Goal: Transaction & Acquisition: Subscribe to service/newsletter

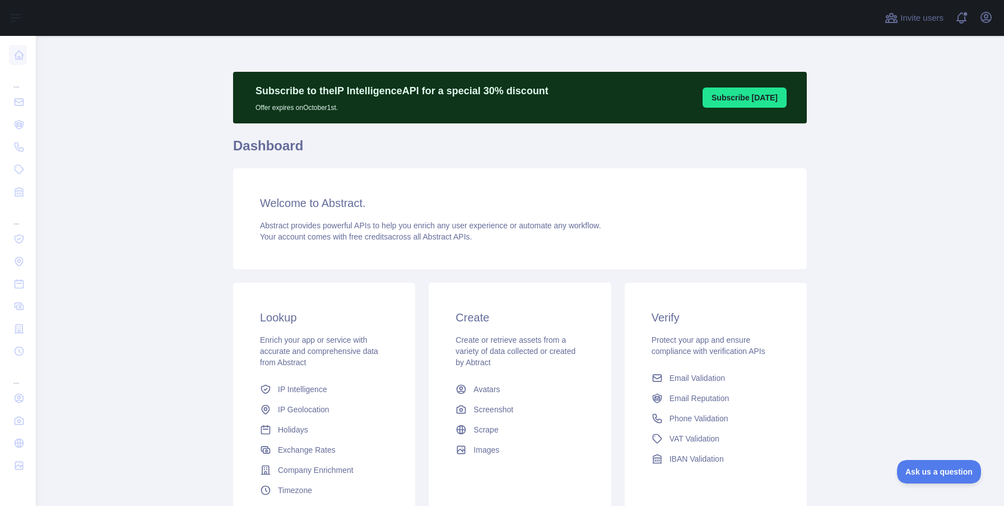
click at [697, 363] on div "Verify Protect your app and ensure compliance with verification APIs Email Vali…" at bounding box center [716, 388] width 182 height 213
click at [701, 376] on span "Email Validation" at bounding box center [697, 377] width 55 height 11
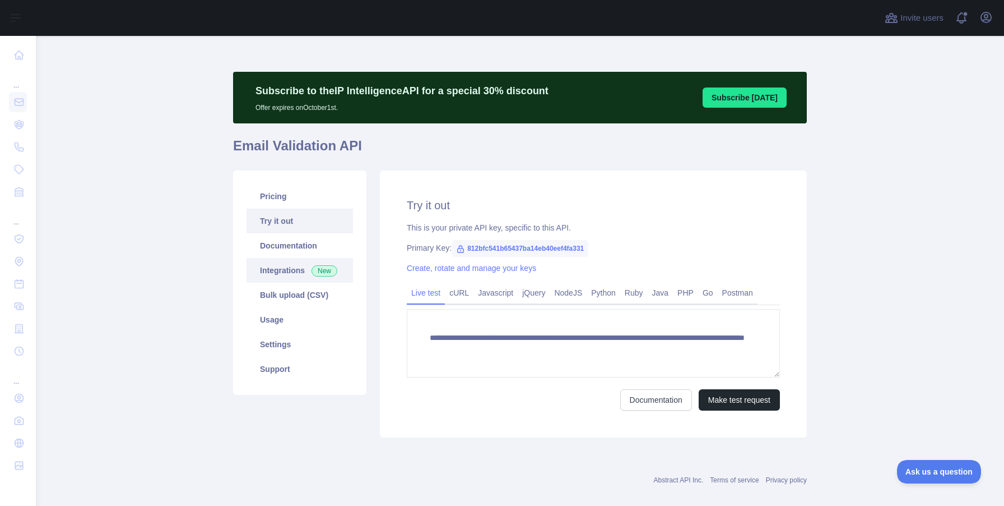
click at [292, 263] on link "Integrations New" at bounding box center [300, 270] width 106 height 25
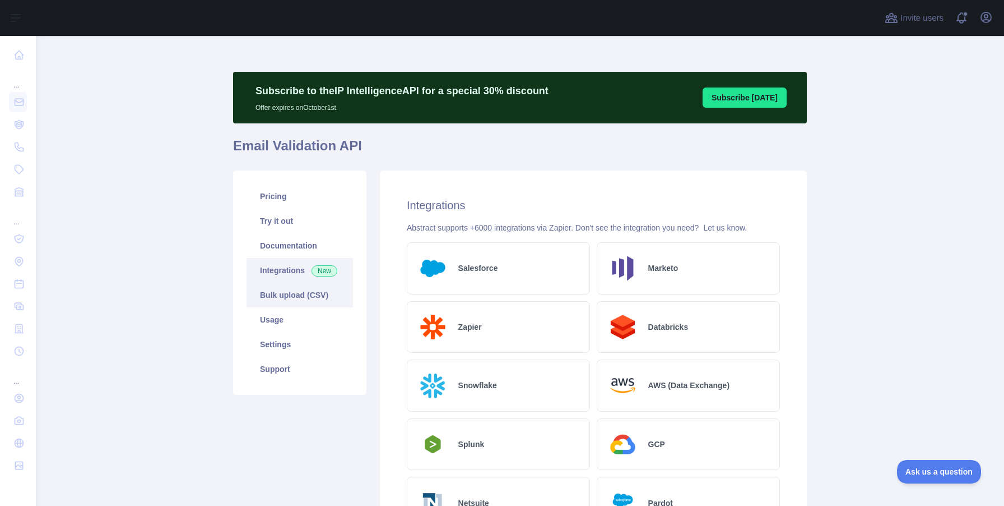
click at [304, 300] on link "Bulk upload (CSV)" at bounding box center [300, 294] width 106 height 25
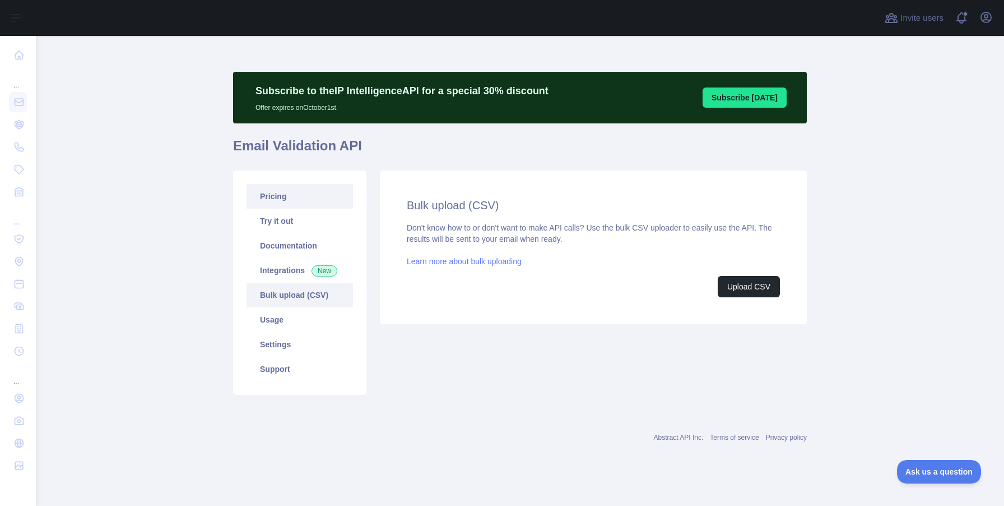
click at [302, 203] on link "Pricing" at bounding box center [300, 196] width 106 height 25
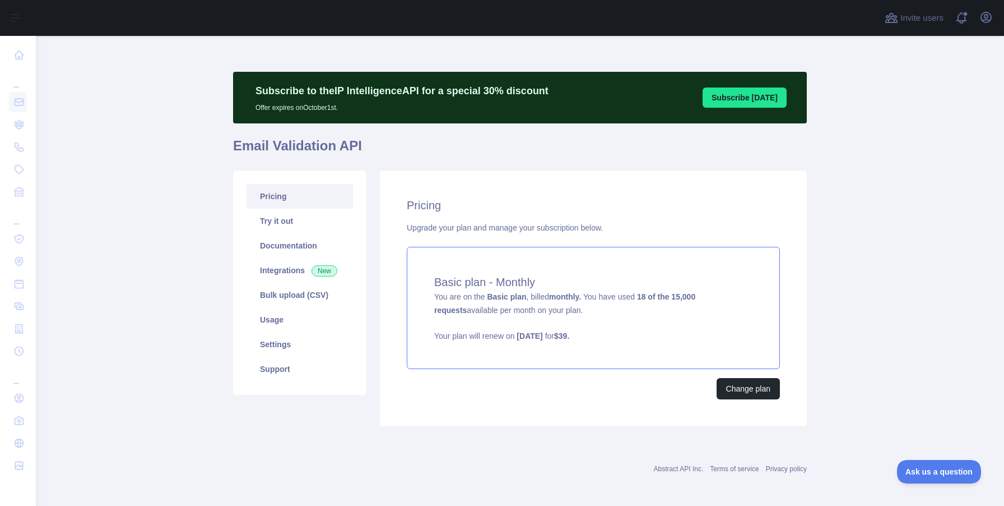
click at [434, 308] on span "You are on the Basic plan , billed monthly. You have used 18 of the 15,000 requ…" at bounding box center [593, 316] width 318 height 49
click at [294, 316] on link "Usage" at bounding box center [300, 319] width 106 height 25
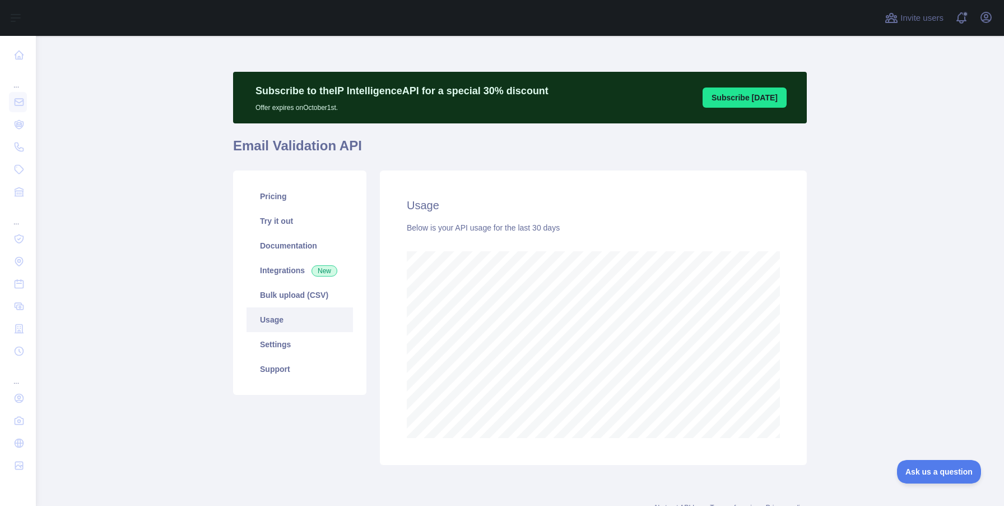
scroll to position [470, 960]
click at [309, 237] on link "Documentation" at bounding box center [300, 245] width 106 height 25
